Goal: Task Accomplishment & Management: Use online tool/utility

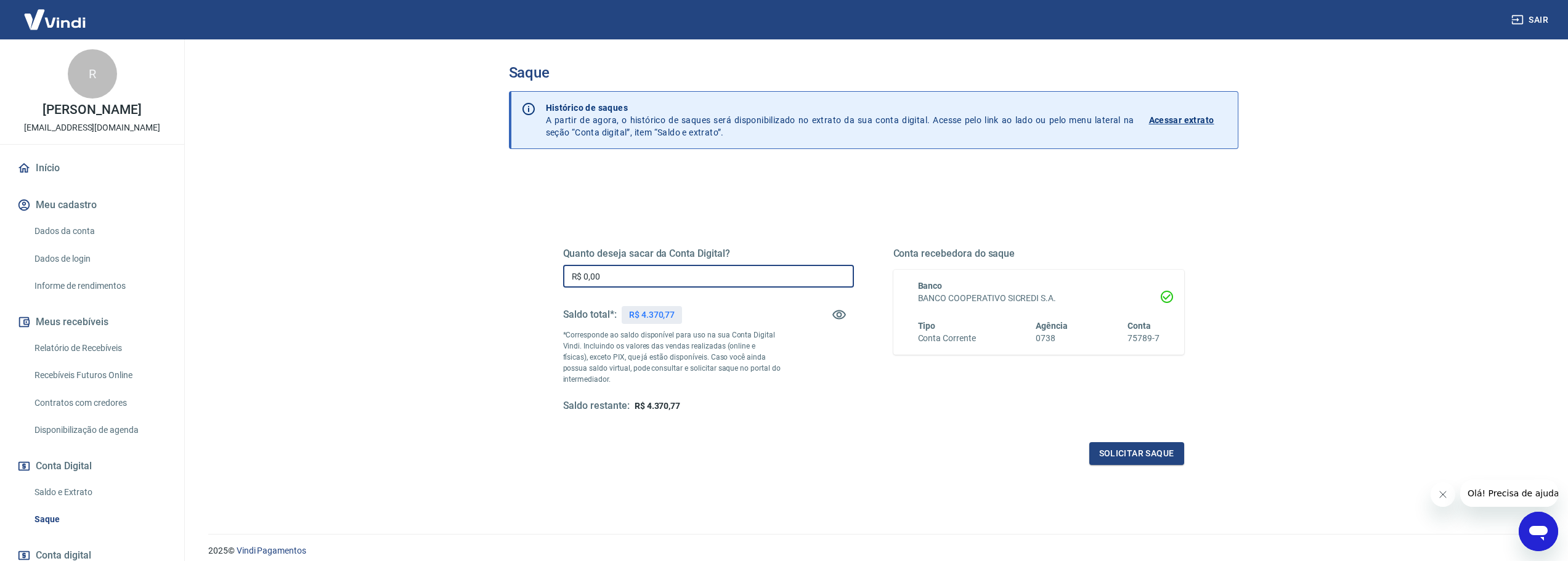
click at [610, 273] on input "R$ 0,00" at bounding box center [709, 276] width 291 height 23
type input "R$ 4.370,77"
click at [1126, 445] on button "Solicitar saque" at bounding box center [1136, 454] width 94 height 23
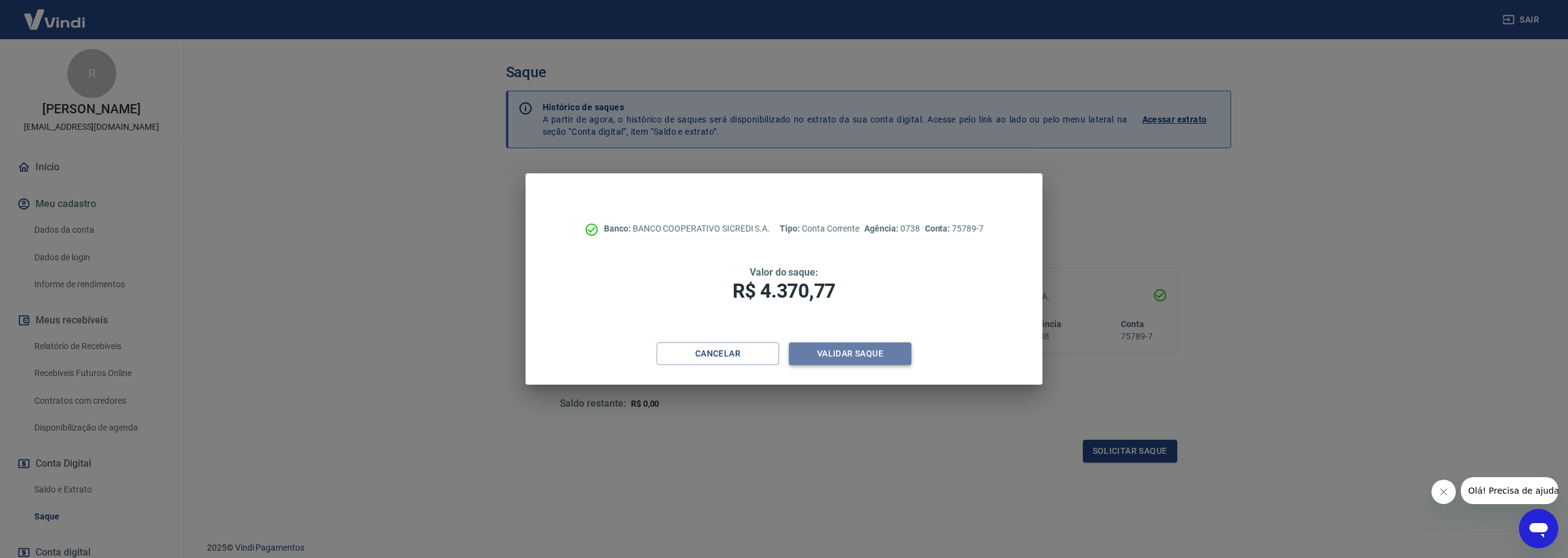
click at [834, 346] on button "Validar saque" at bounding box center [850, 354] width 123 height 23
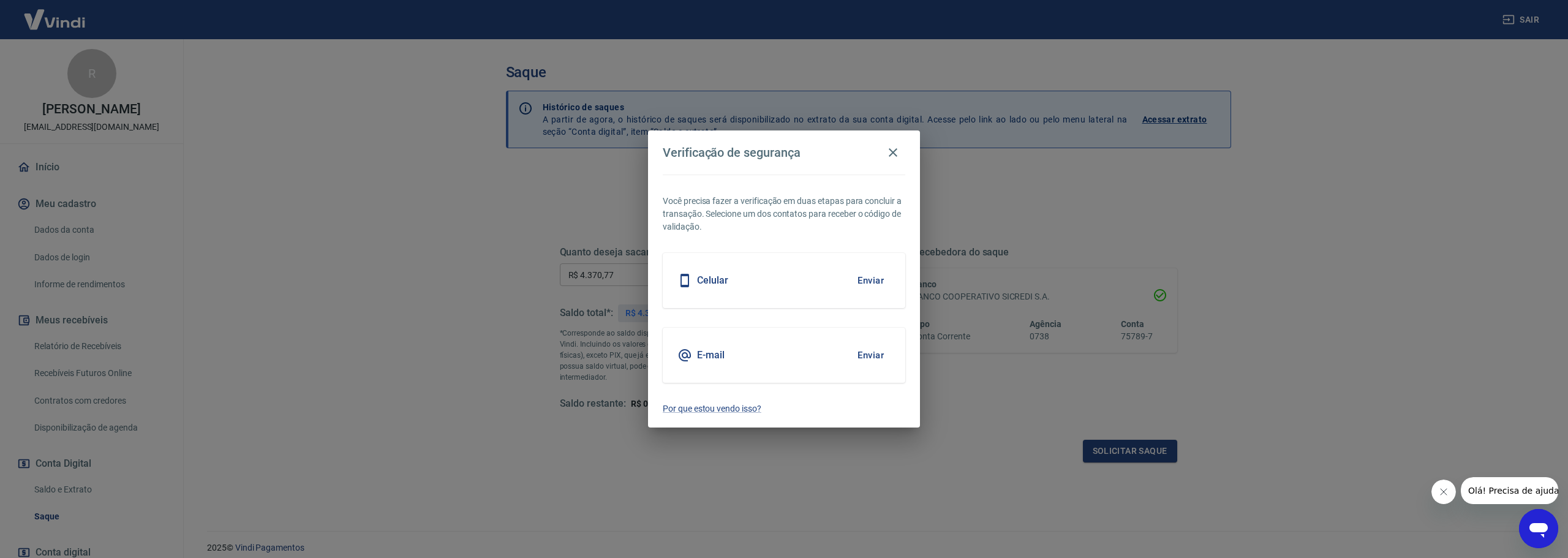
click at [872, 361] on button "Enviar" at bounding box center [870, 356] width 40 height 25
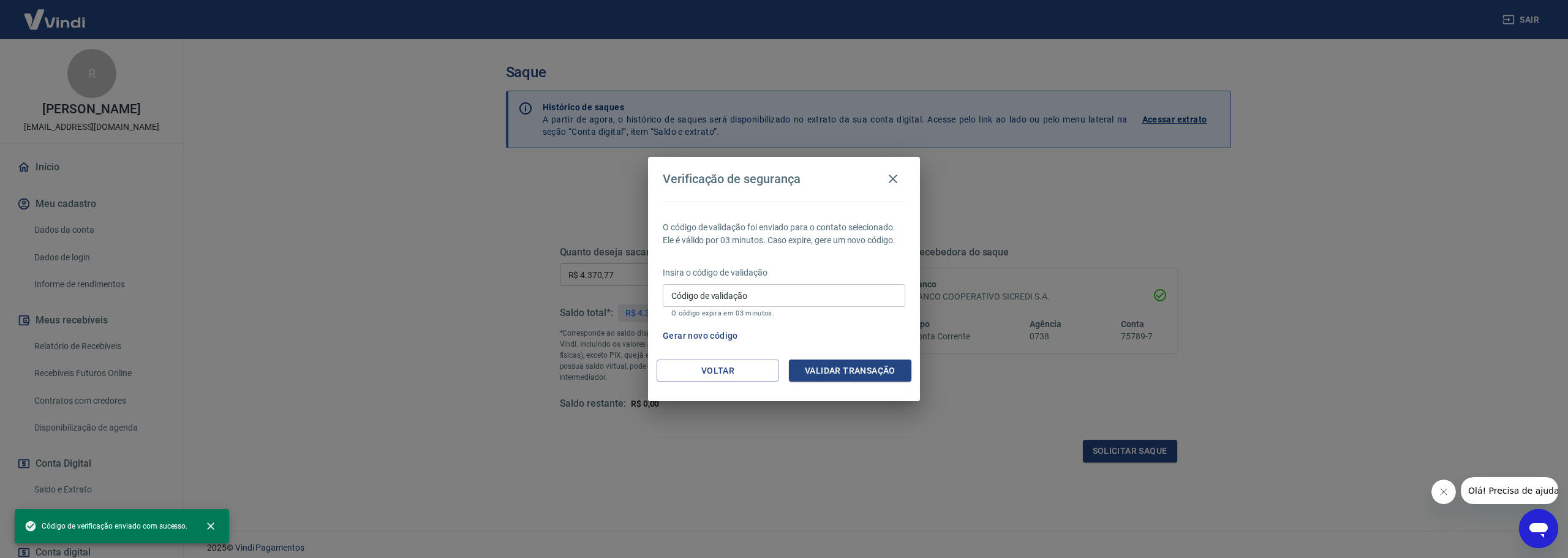
click at [704, 299] on input "Código de validação" at bounding box center [784, 296] width 243 height 23
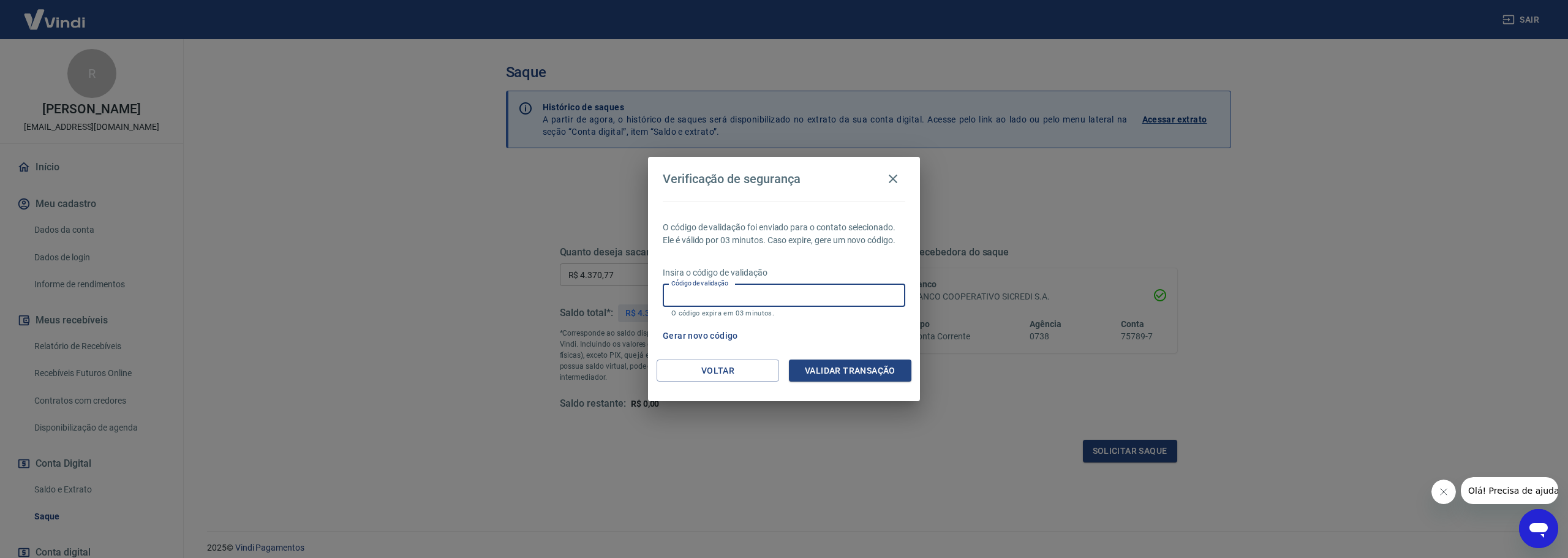
paste input "222617"
type input "222617"
click at [856, 368] on button "Validar transação" at bounding box center [850, 371] width 123 height 23
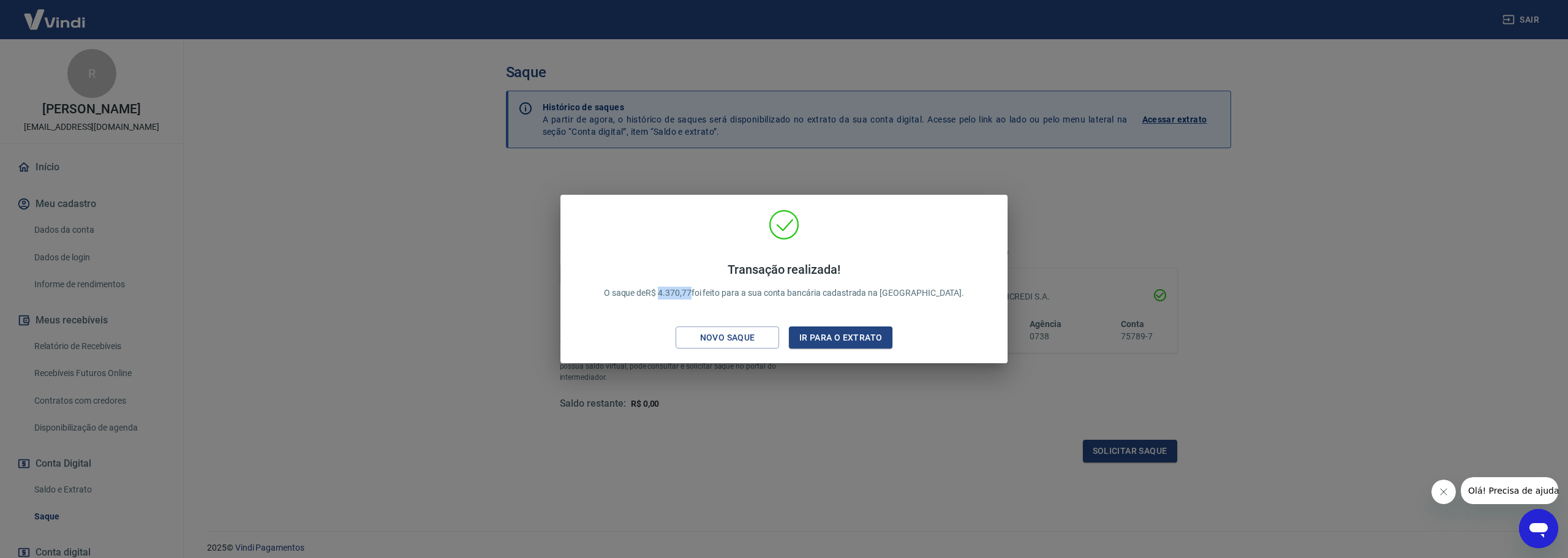
drag, startPoint x: 692, startPoint y: 295, endPoint x: 722, endPoint y: 292, distance: 30.1
click at [722, 292] on p "Transação realizada! O saque de R$ 4.370,77 foi feito para a sua conta bancária…" at bounding box center [784, 281] width 360 height 37
copy p "4.370,77"
